Goal: Transaction & Acquisition: Subscribe to service/newsletter

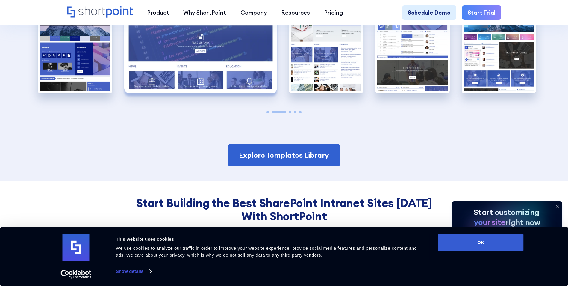
scroll to position [1438, 0]
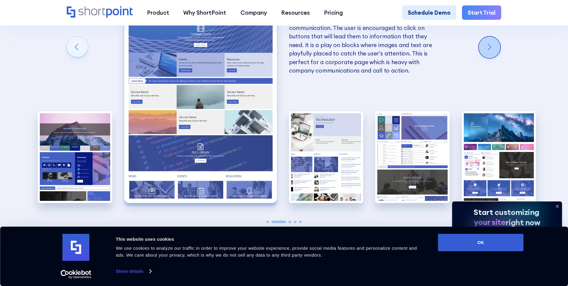
click at [490, 50] on div "Next slide" at bounding box center [490, 48] width 22 height 22
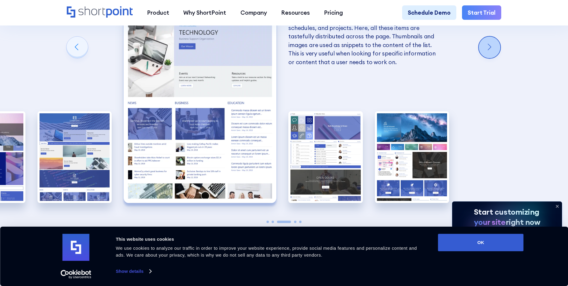
click at [490, 50] on div "Next slide" at bounding box center [490, 48] width 22 height 22
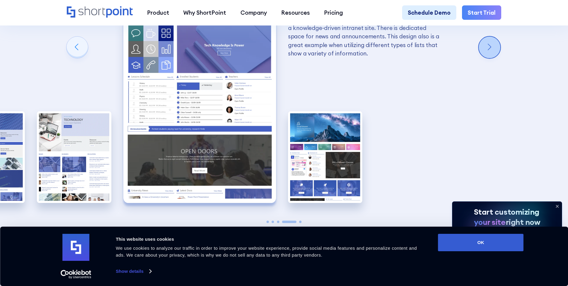
click at [490, 50] on div "Next slide" at bounding box center [490, 48] width 22 height 22
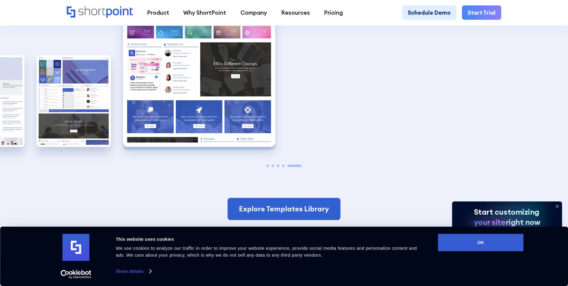
scroll to position [1497, 0]
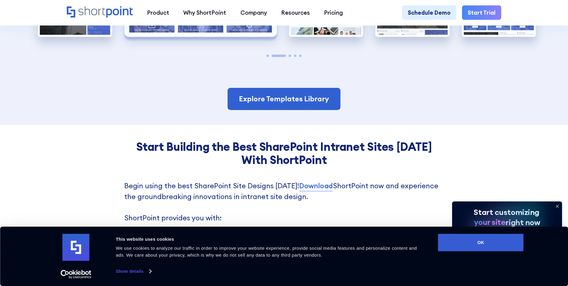
scroll to position [1647, 0]
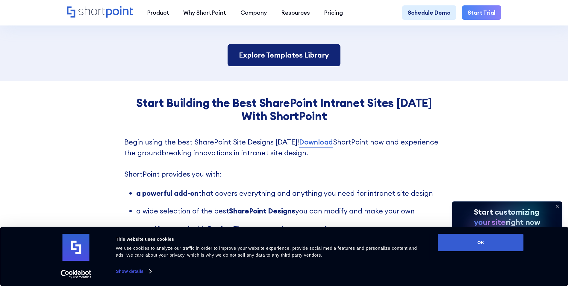
click at [287, 64] on link "Explore Templates Library" at bounding box center [284, 55] width 113 height 22
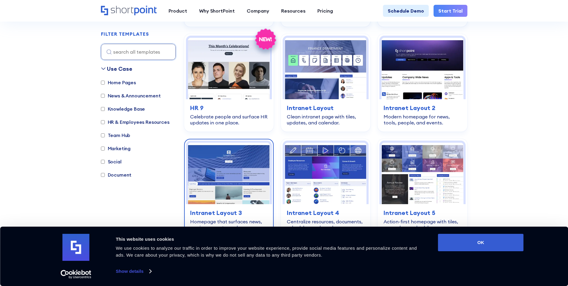
scroll to position [599, 0]
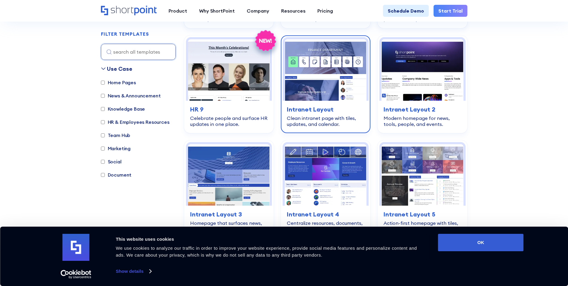
click at [326, 115] on div "Clean intranet page with tiles, updates, and calendar." at bounding box center [326, 121] width 78 height 12
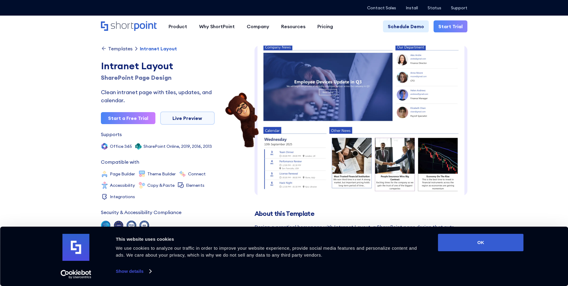
scroll to position [94, 0]
click at [473, 239] on button "OK" at bounding box center [481, 242] width 86 height 17
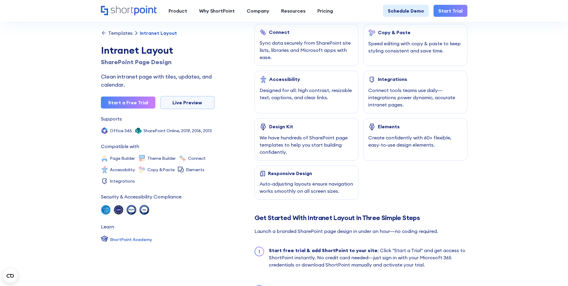
scroll to position [419, 0]
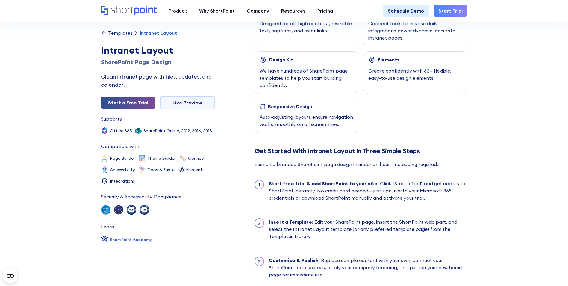
click at [127, 105] on link "Start a Free Trial" at bounding box center [128, 102] width 55 height 12
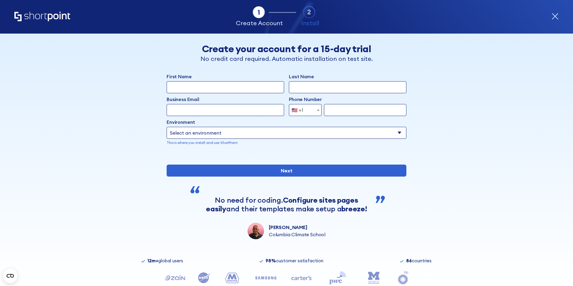
click at [218, 89] on input "First Name" at bounding box center [225, 87] width 117 height 12
type input "Mano"
type input "Choi"
type input "mano.choi@bny.com"
select select "+1"
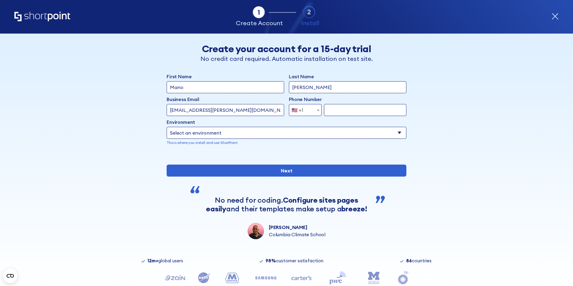
type input "9452173896"
click at [256, 136] on select "Select an environment Microsoft 365 SharePoint Online SharePoint Subscription E…" at bounding box center [287, 133] width 240 height 12
select select "SharePoint Online"
click at [167, 127] on select "Select an environment Microsoft 365 SharePoint Online SharePoint Subscription E…" at bounding box center [287, 133] width 240 height 12
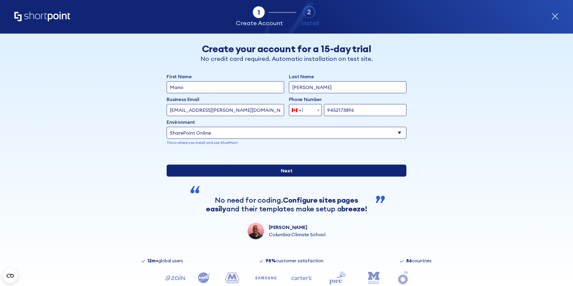
click at [220, 176] on input "Next" at bounding box center [287, 170] width 240 height 12
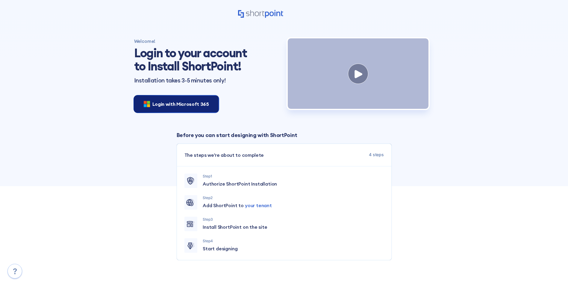
click at [176, 106] on span "Login with Microsoft 365" at bounding box center [180, 103] width 57 height 7
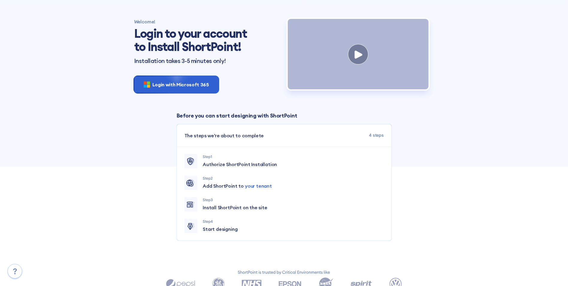
scroll to position [30, 0]
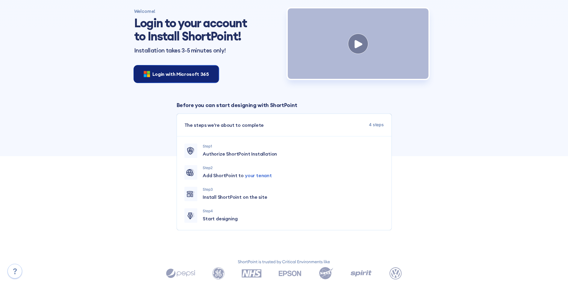
click at [175, 73] on span "Login with Microsoft 365" at bounding box center [180, 73] width 57 height 7
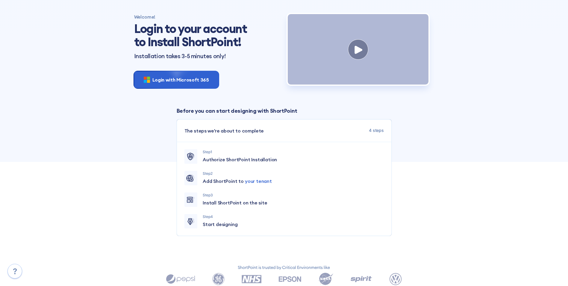
scroll to position [30, 0]
